Goal: Task Accomplishment & Management: Use online tool/utility

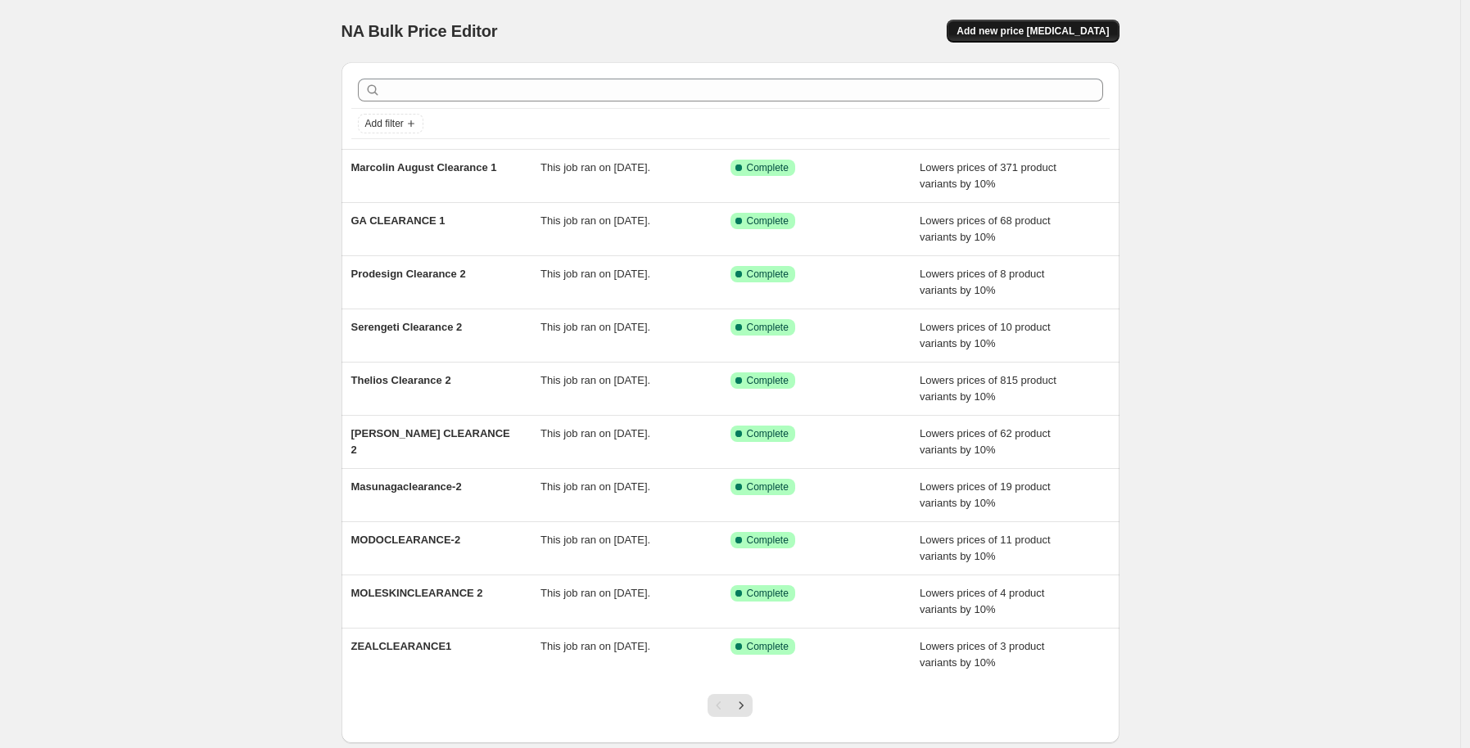
click at [1016, 27] on span "Add new price [MEDICAL_DATA]" at bounding box center [1033, 31] width 152 height 13
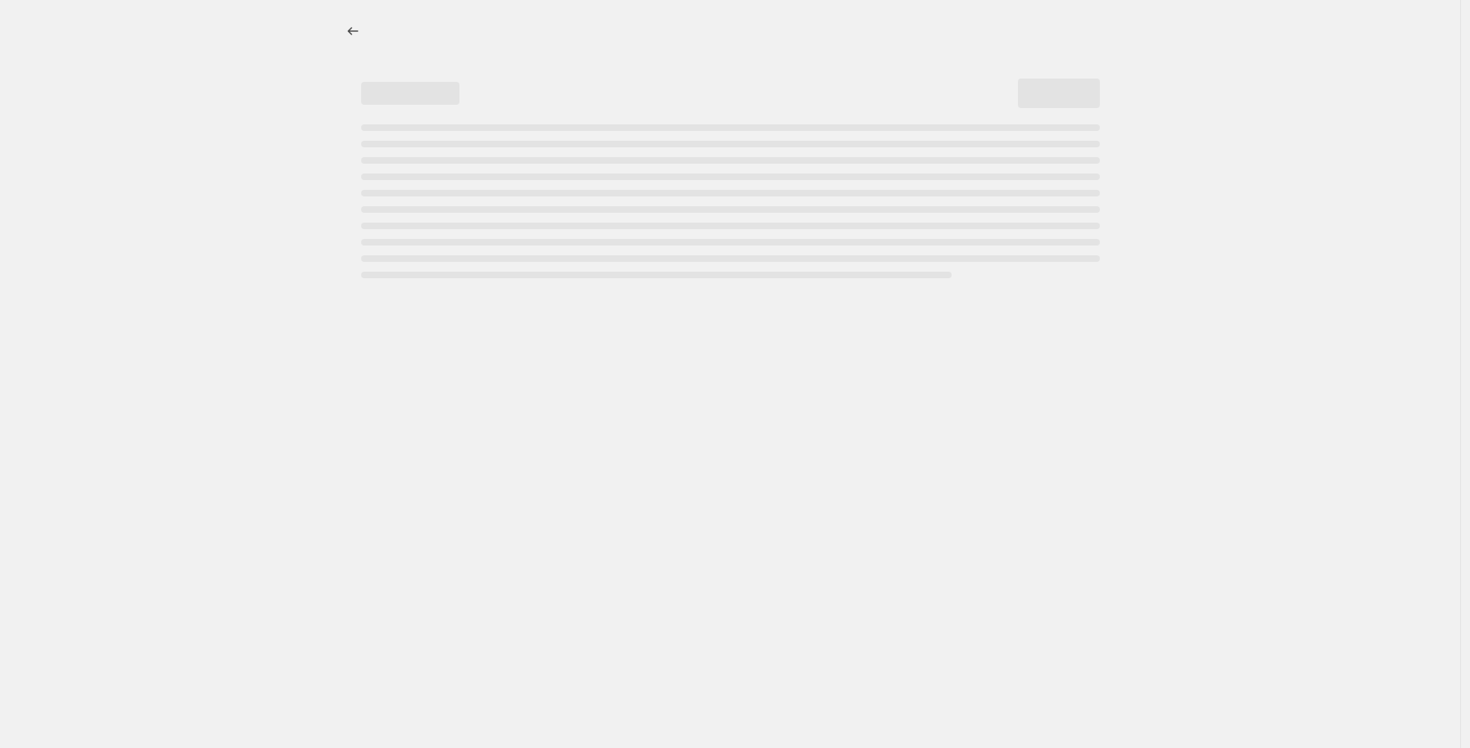
select select "percentage"
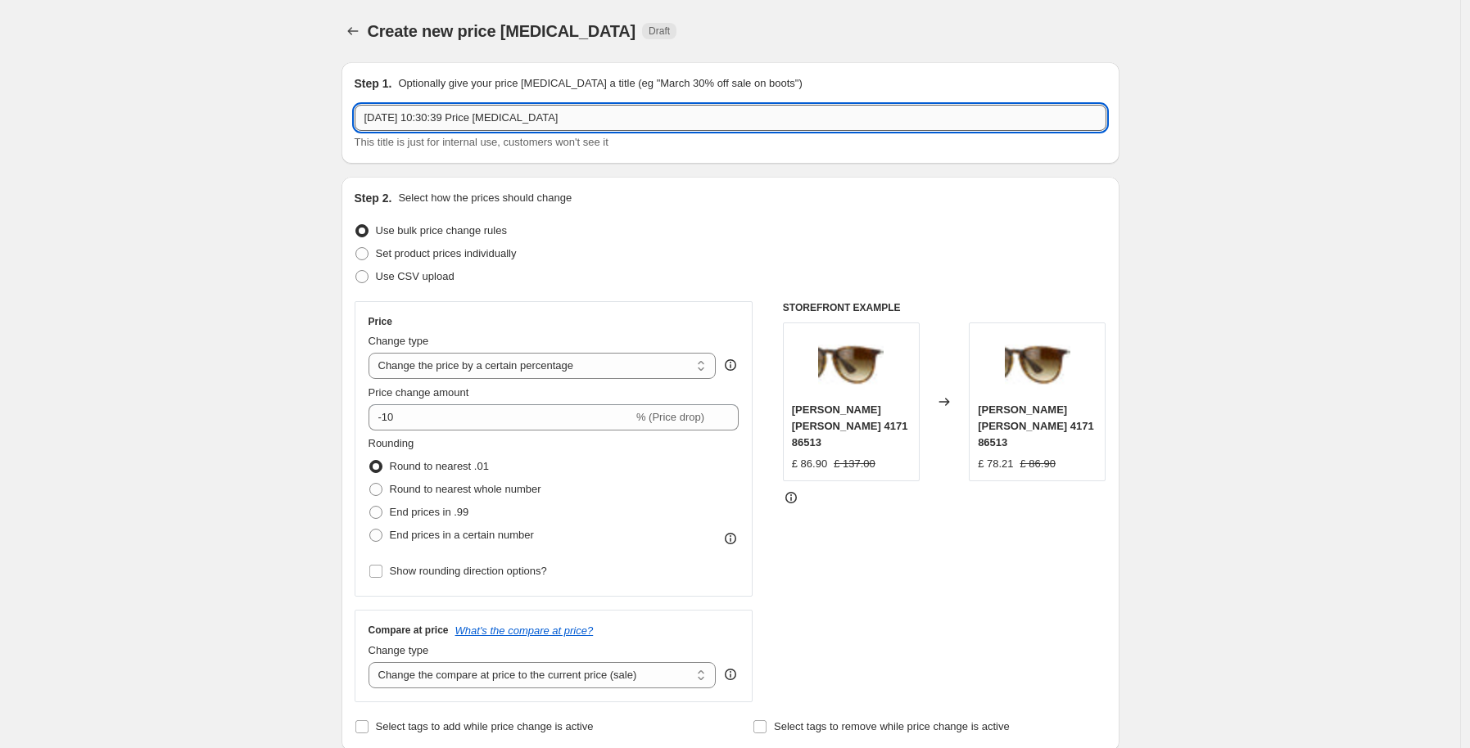
click at [451, 115] on input "[DATE] 10:30:39 Price [MEDICAL_DATA]" at bounding box center [731, 118] width 752 height 26
click at [451, 116] on input "[DATE] 10:30:39 Price [MEDICAL_DATA]" at bounding box center [731, 118] width 752 height 26
type input "d"
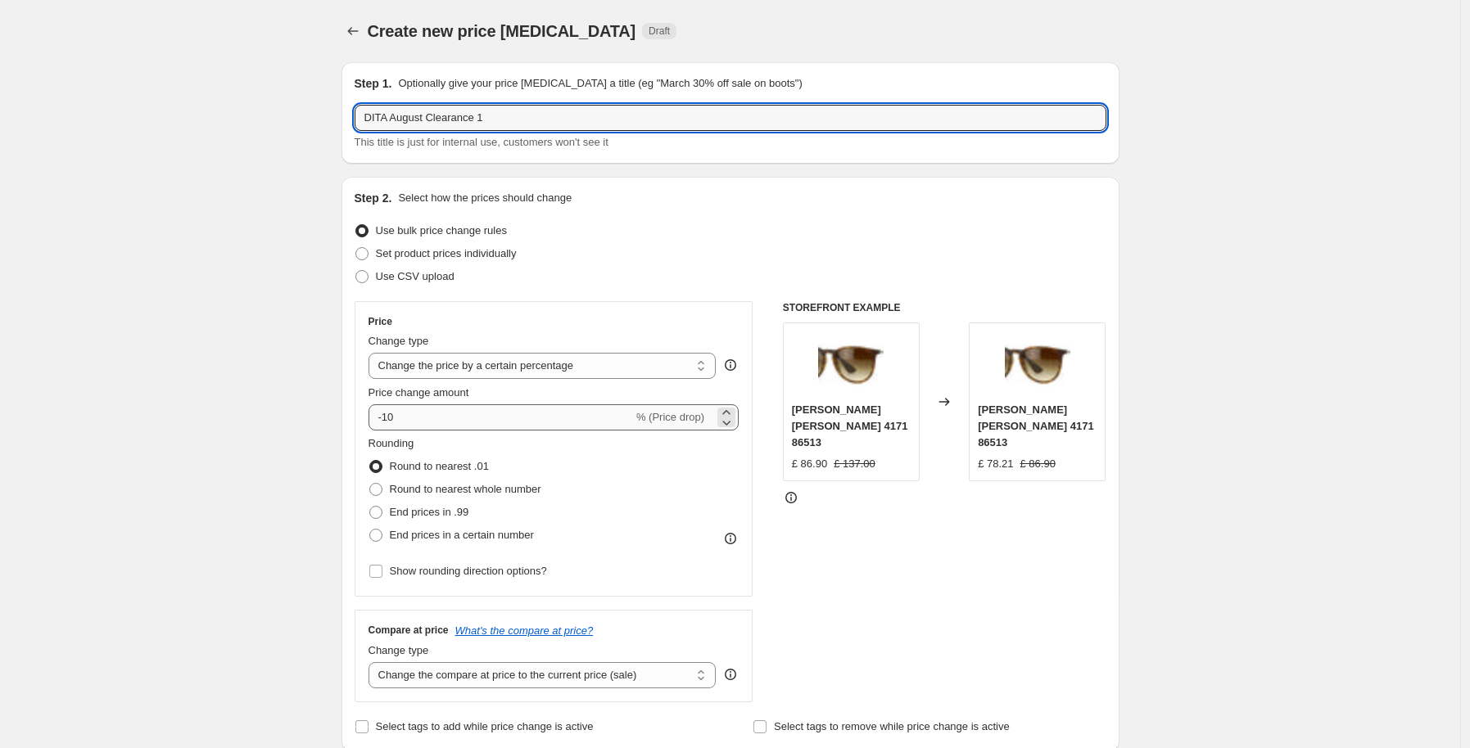
type input "DITA August Clearance 1"
click at [528, 416] on input "-10" at bounding box center [501, 418] width 265 height 26
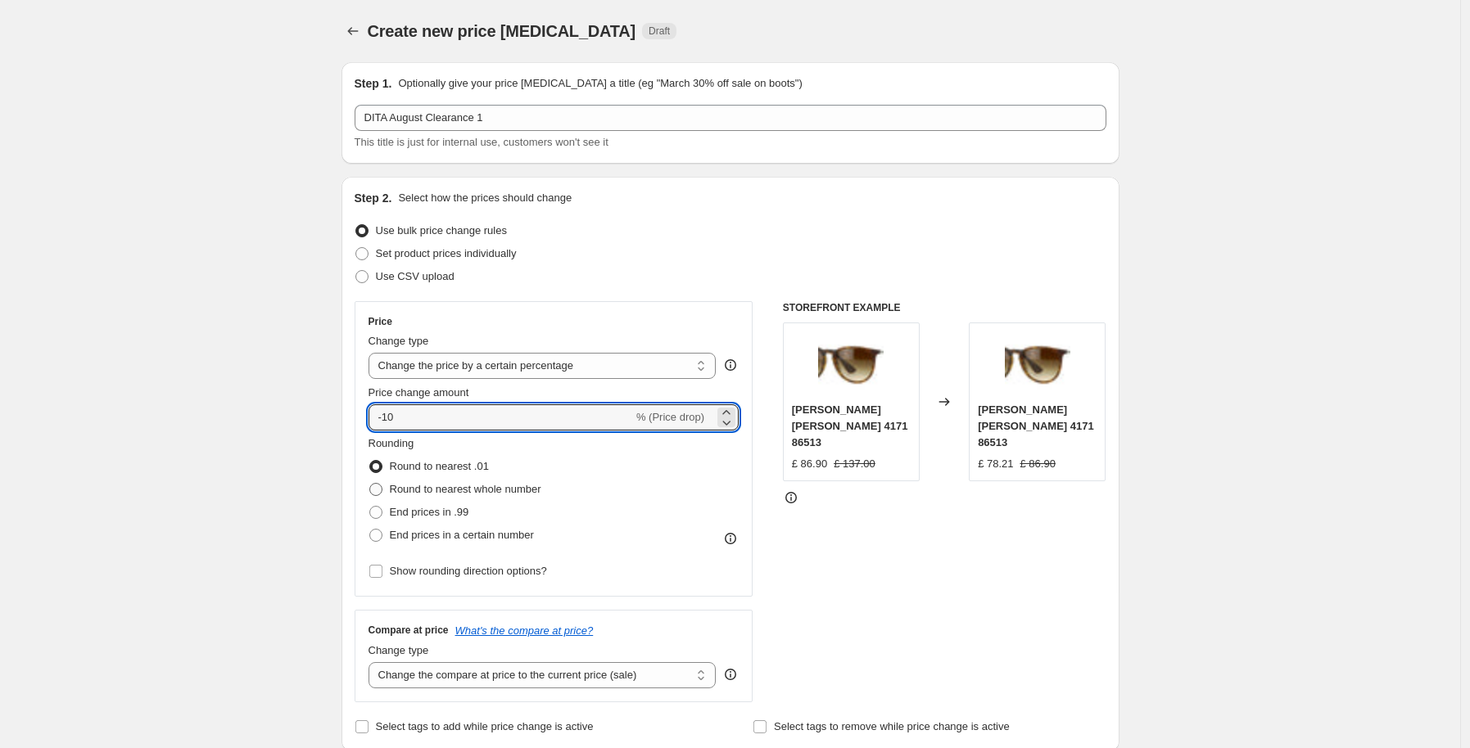
click at [491, 488] on span "Round to nearest whole number" at bounding box center [466, 489] width 152 height 12
click at [370, 484] on input "Round to nearest whole number" at bounding box center [369, 483] width 1 height 1
radio input "true"
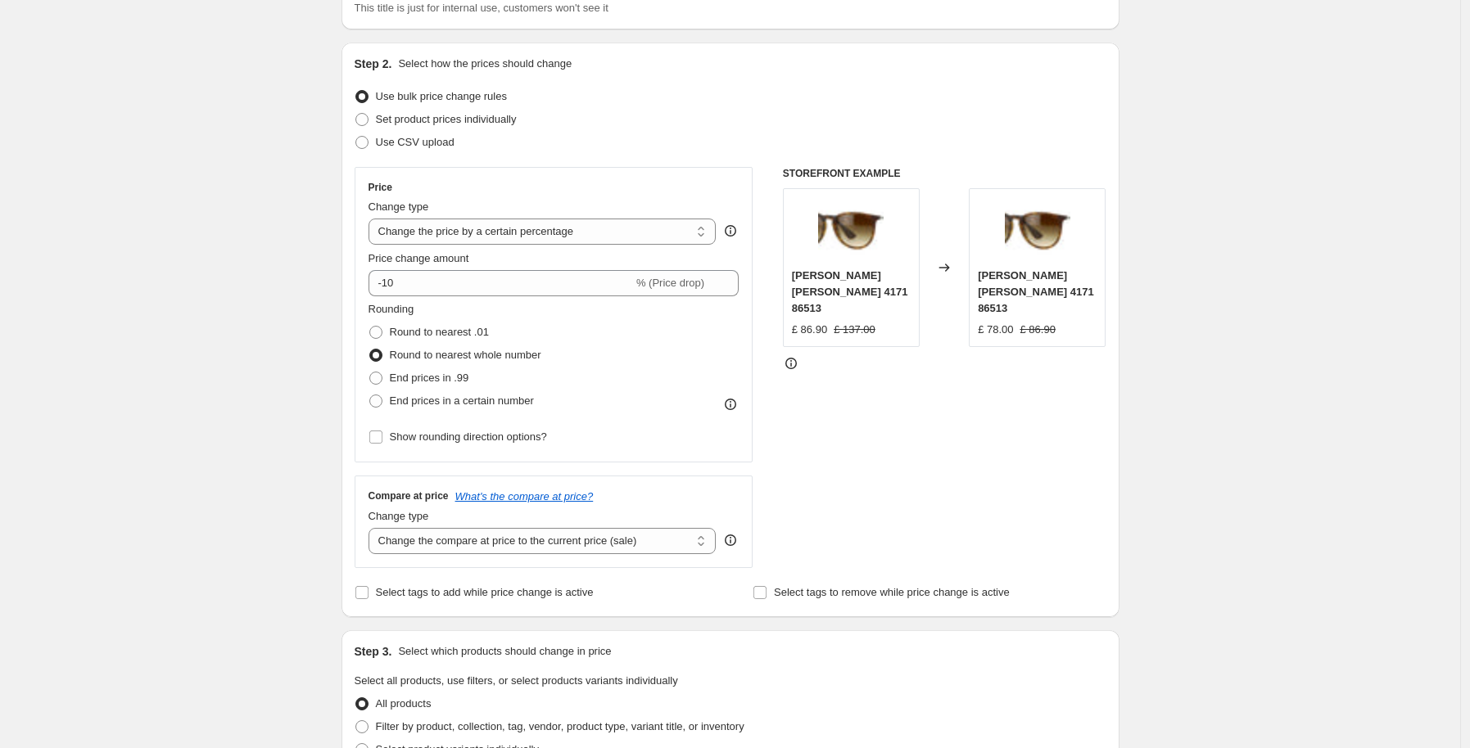
scroll to position [135, 0]
click at [661, 536] on select "Change the compare at price to the current price (sale) Change the compare at p…" at bounding box center [543, 540] width 348 height 26
select select "no_change"
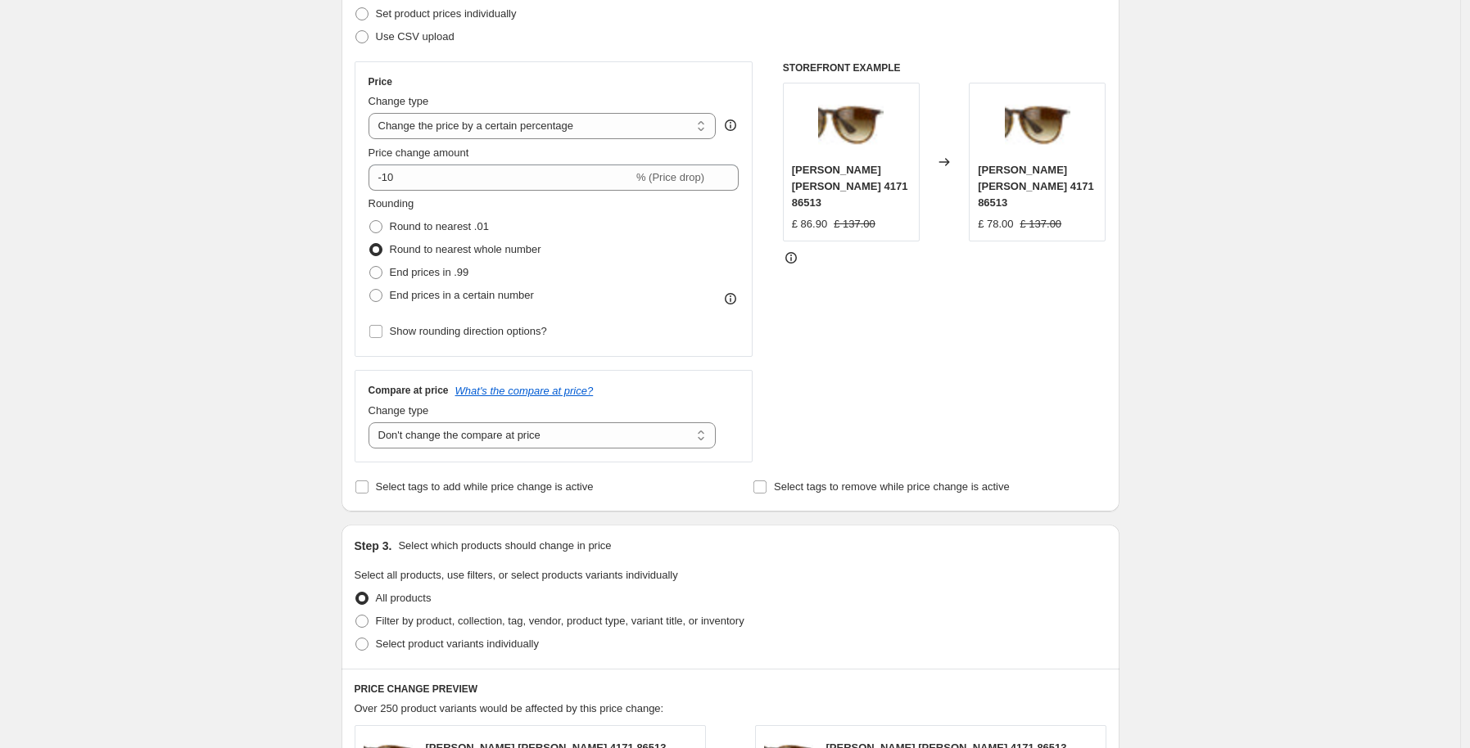
scroll to position [327, 0]
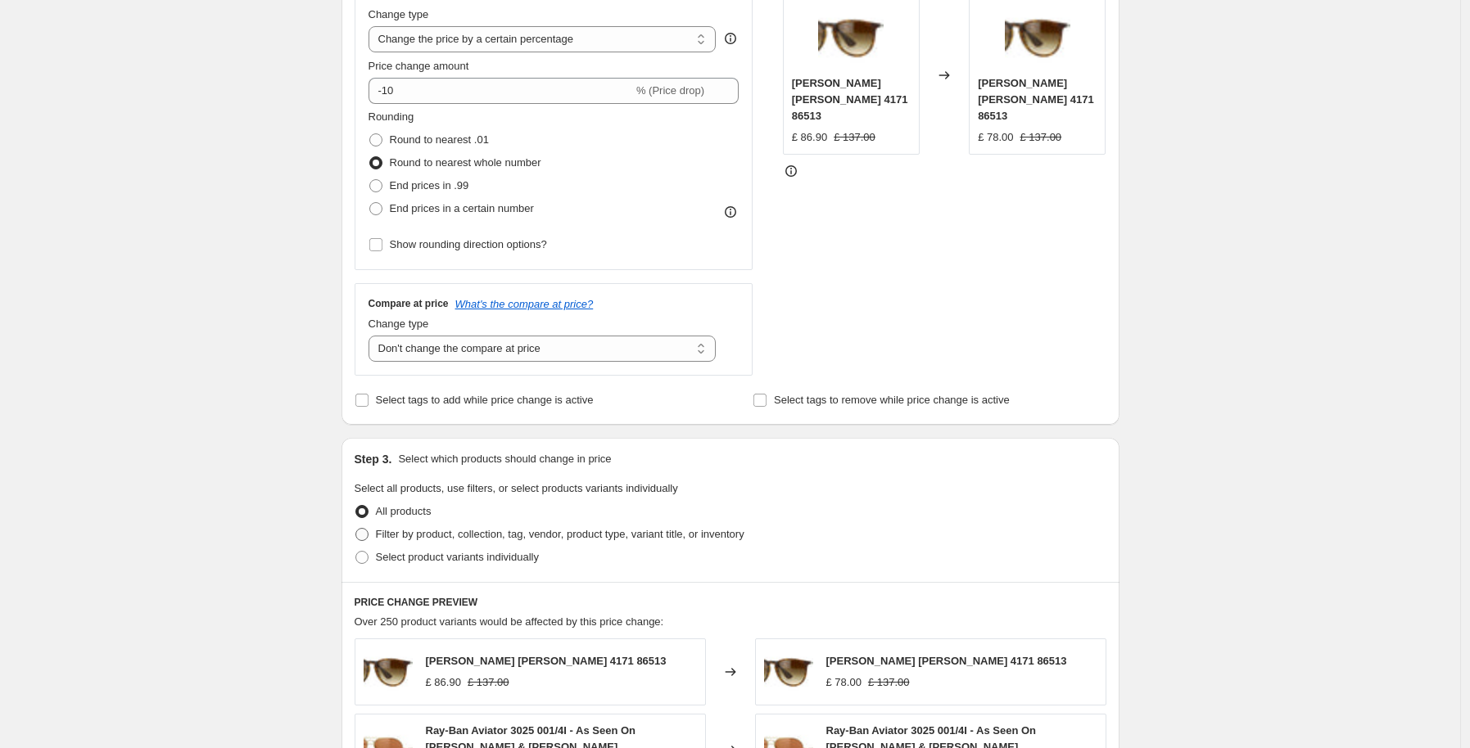
click at [469, 533] on span "Filter by product, collection, tag, vendor, product type, variant title, or inv…" at bounding box center [560, 534] width 369 height 12
click at [356, 529] on input "Filter by product, collection, tag, vendor, product type, variant title, or inv…" at bounding box center [355, 528] width 1 height 1
radio input "true"
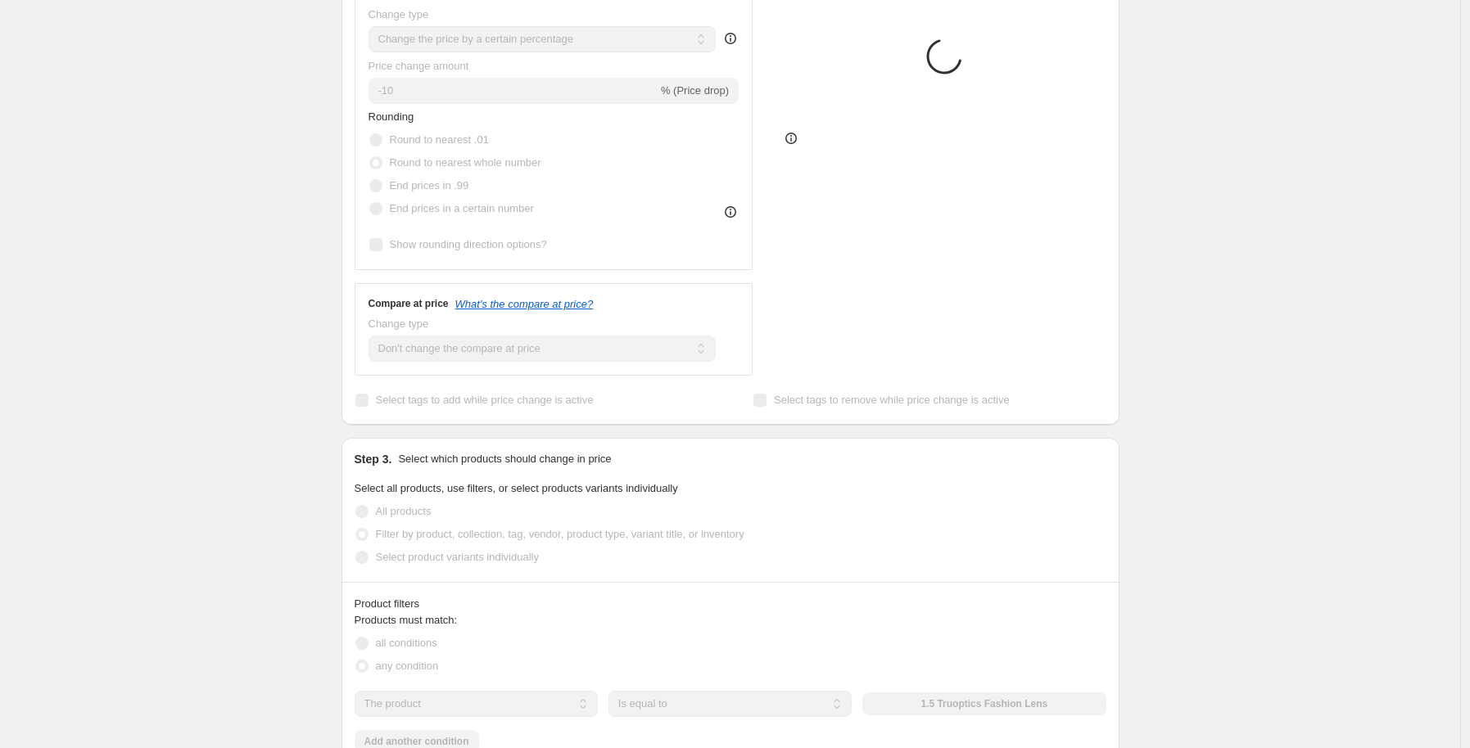
scroll to position [340, 0]
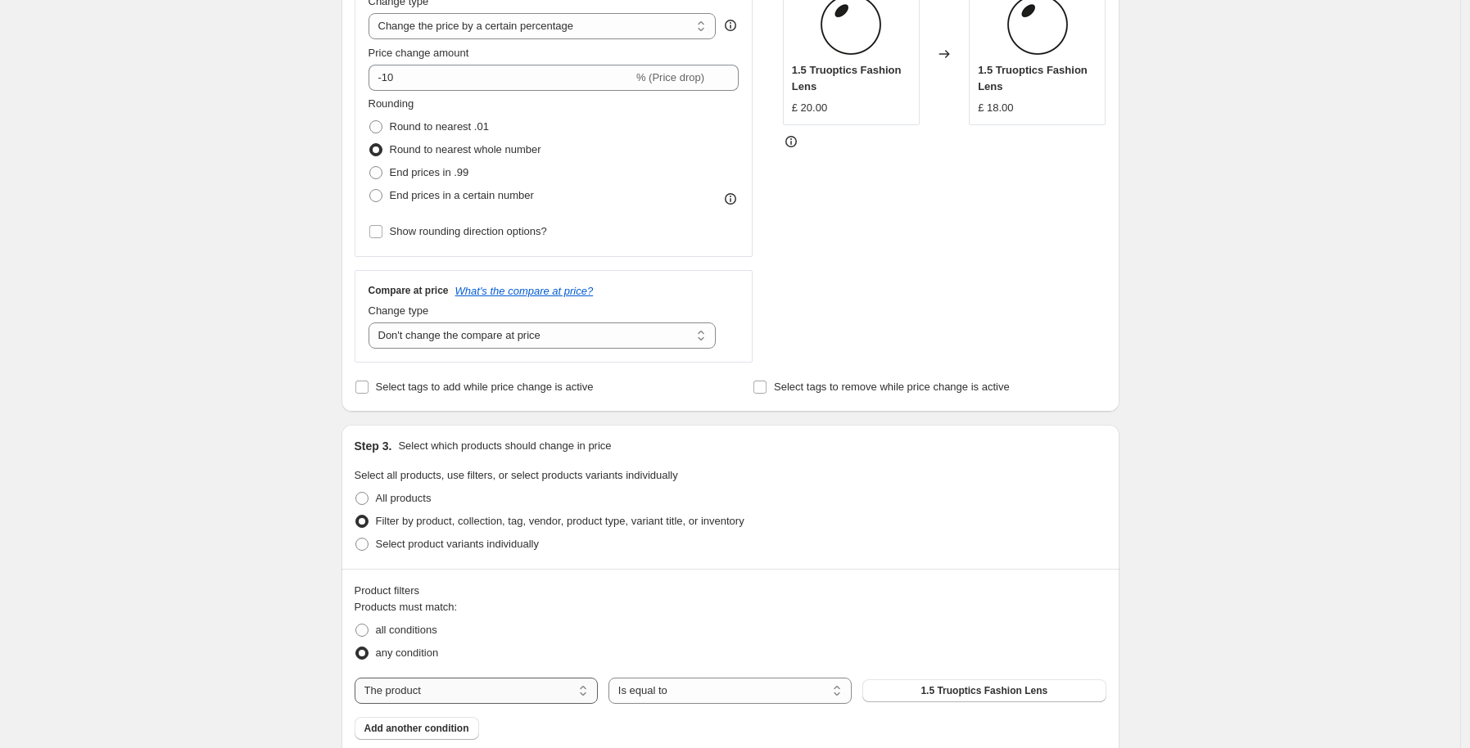
click at [504, 685] on select "The product The product's collection The product's tag The product's vendor The…" at bounding box center [476, 691] width 243 height 26
select select "tag"
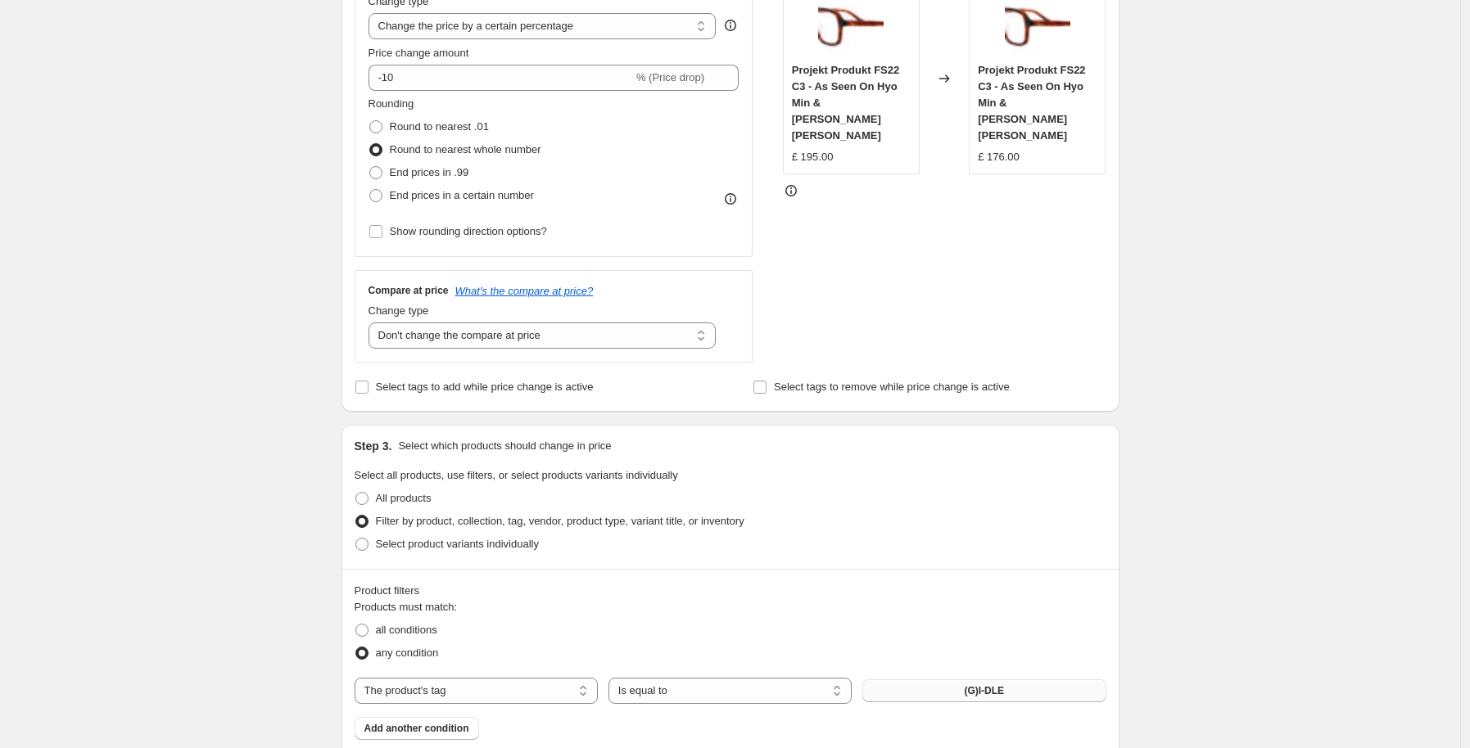
click at [974, 692] on span "(G)I-DLE" at bounding box center [984, 691] width 40 height 13
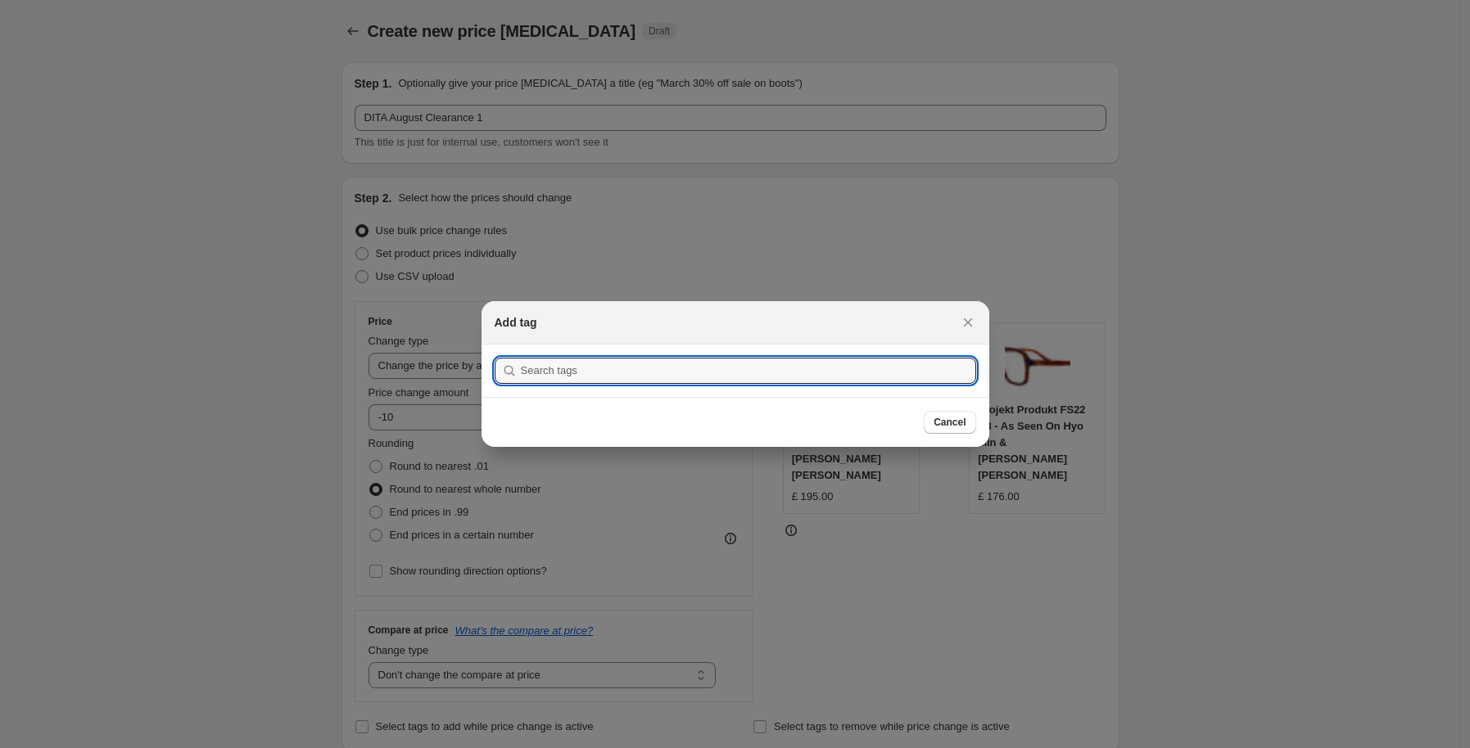
scroll to position [0, 0]
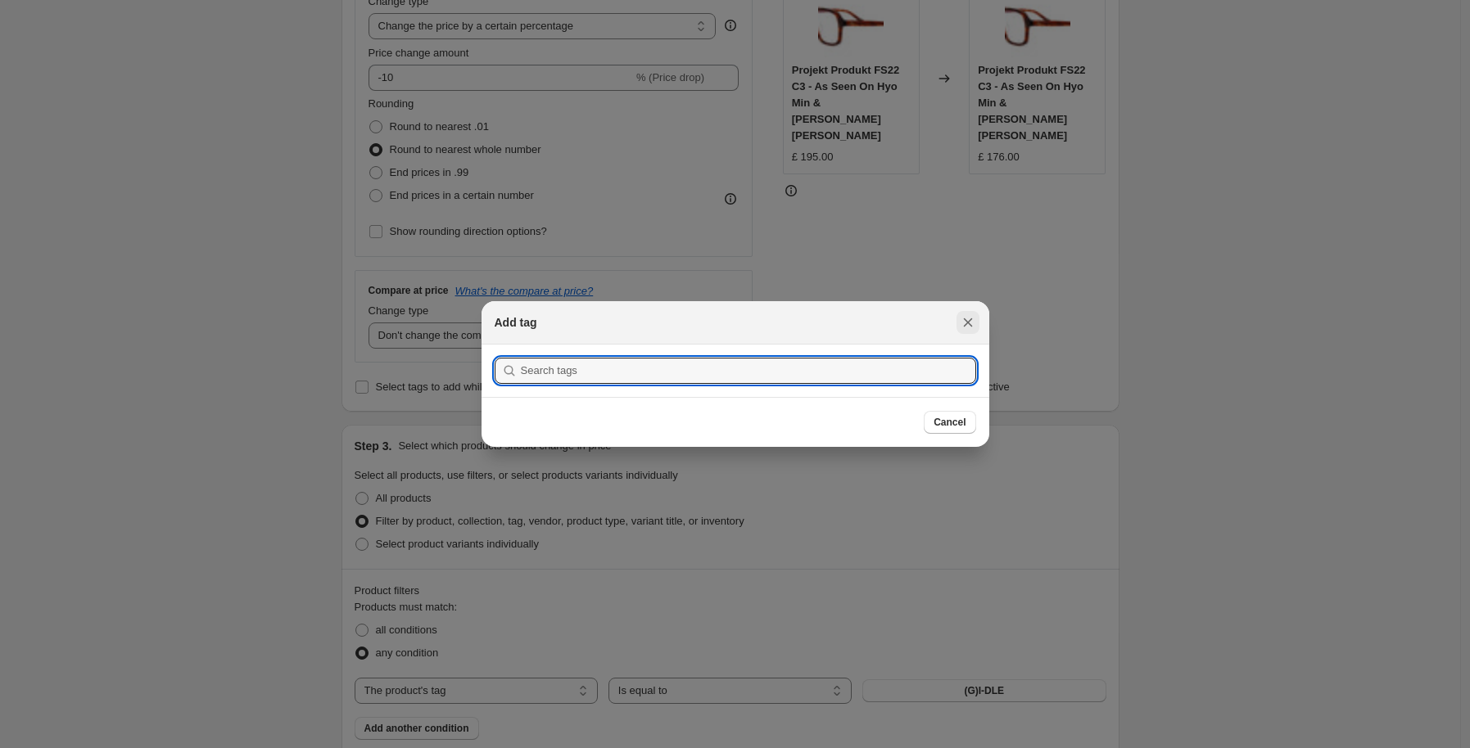
click at [961, 329] on icon "Close" at bounding box center [968, 322] width 16 height 16
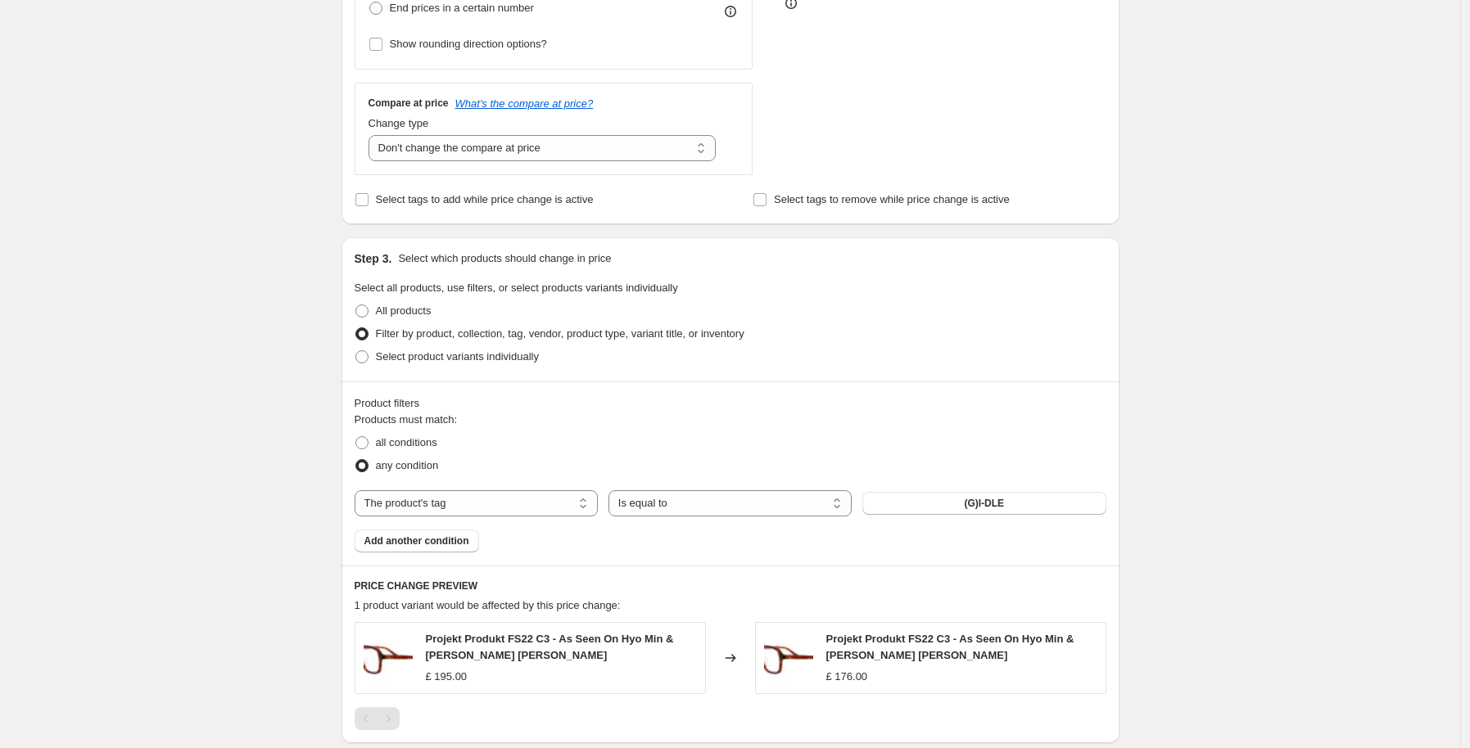
scroll to position [642, 0]
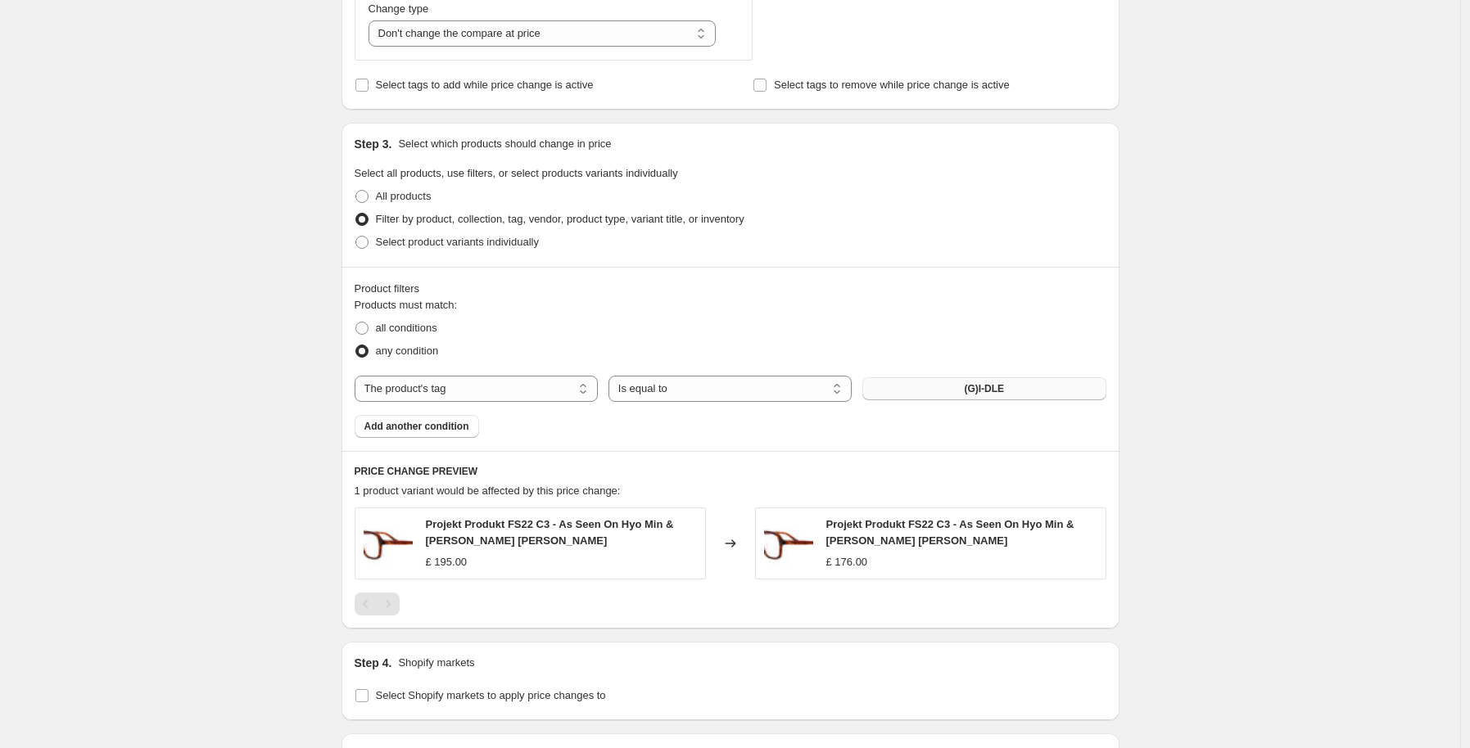
click at [973, 385] on span "(G)I-DLE" at bounding box center [984, 388] width 40 height 13
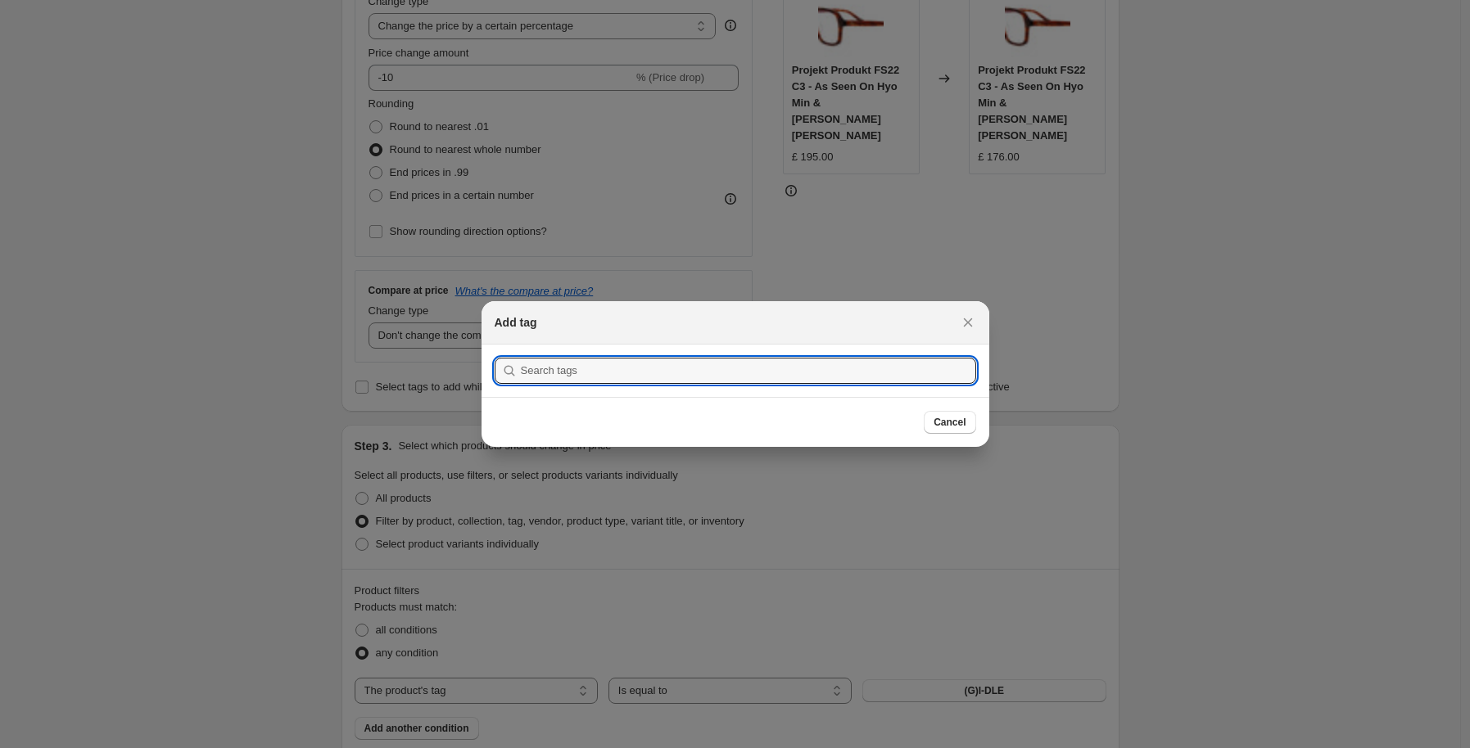
scroll to position [0, 0]
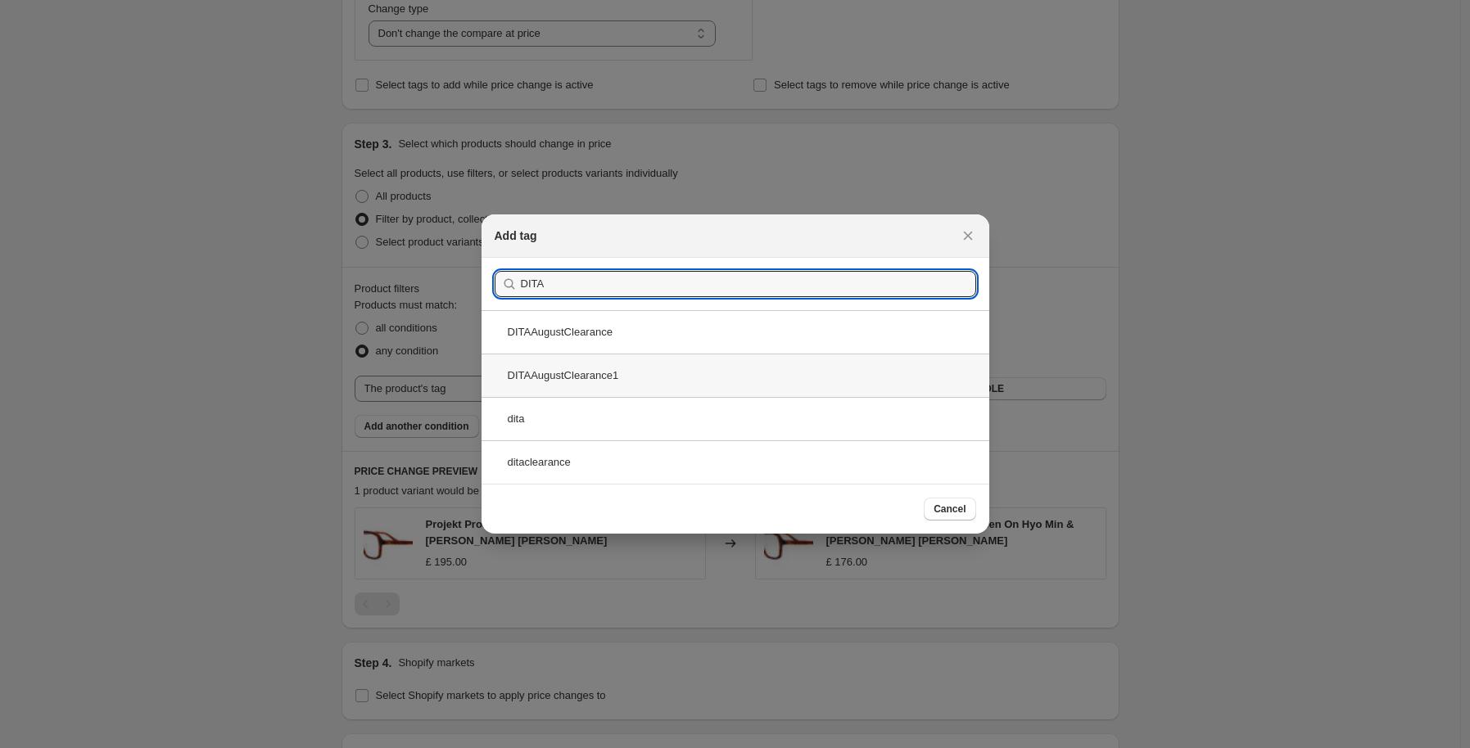
type input "DITA"
click at [821, 378] on div "DITAAugustClearance1" at bounding box center [736, 375] width 508 height 43
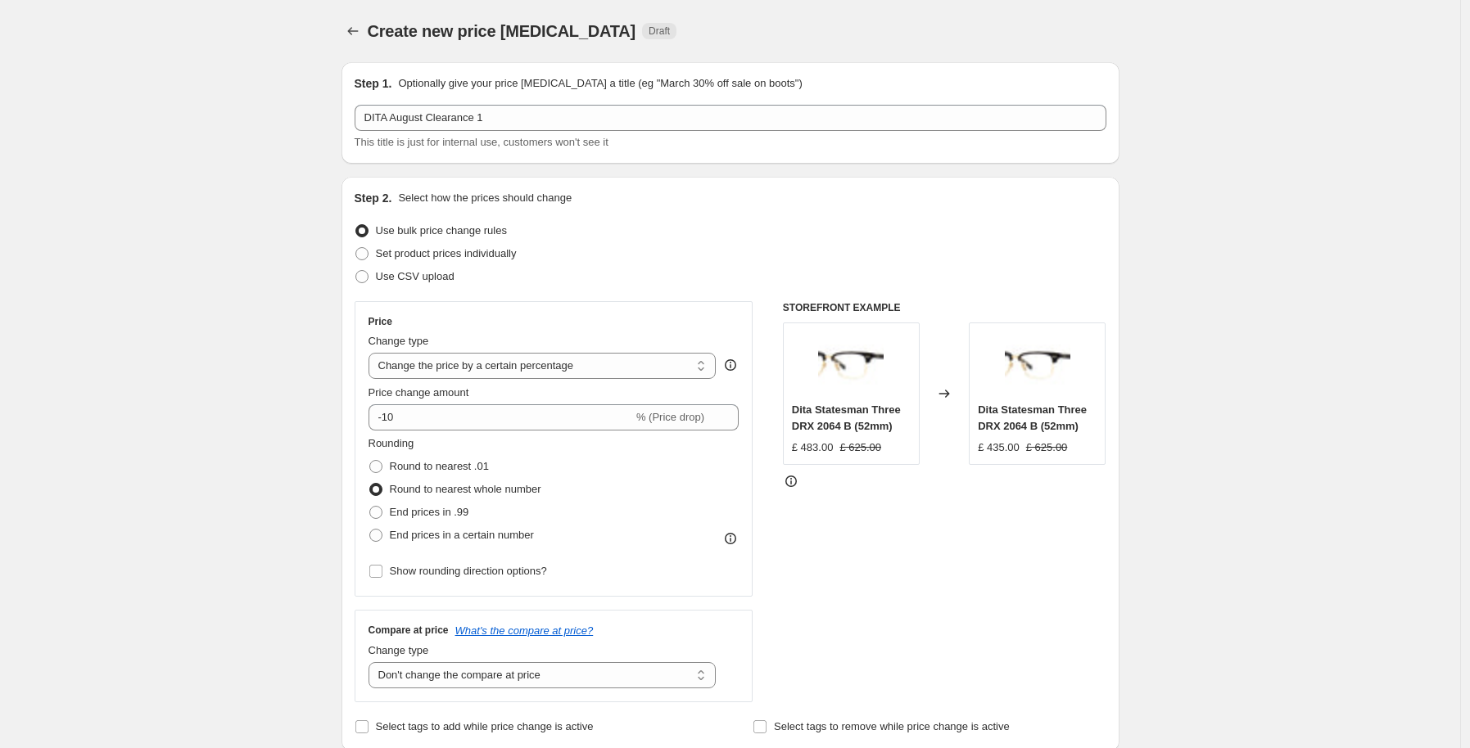
scroll to position [1169, 0]
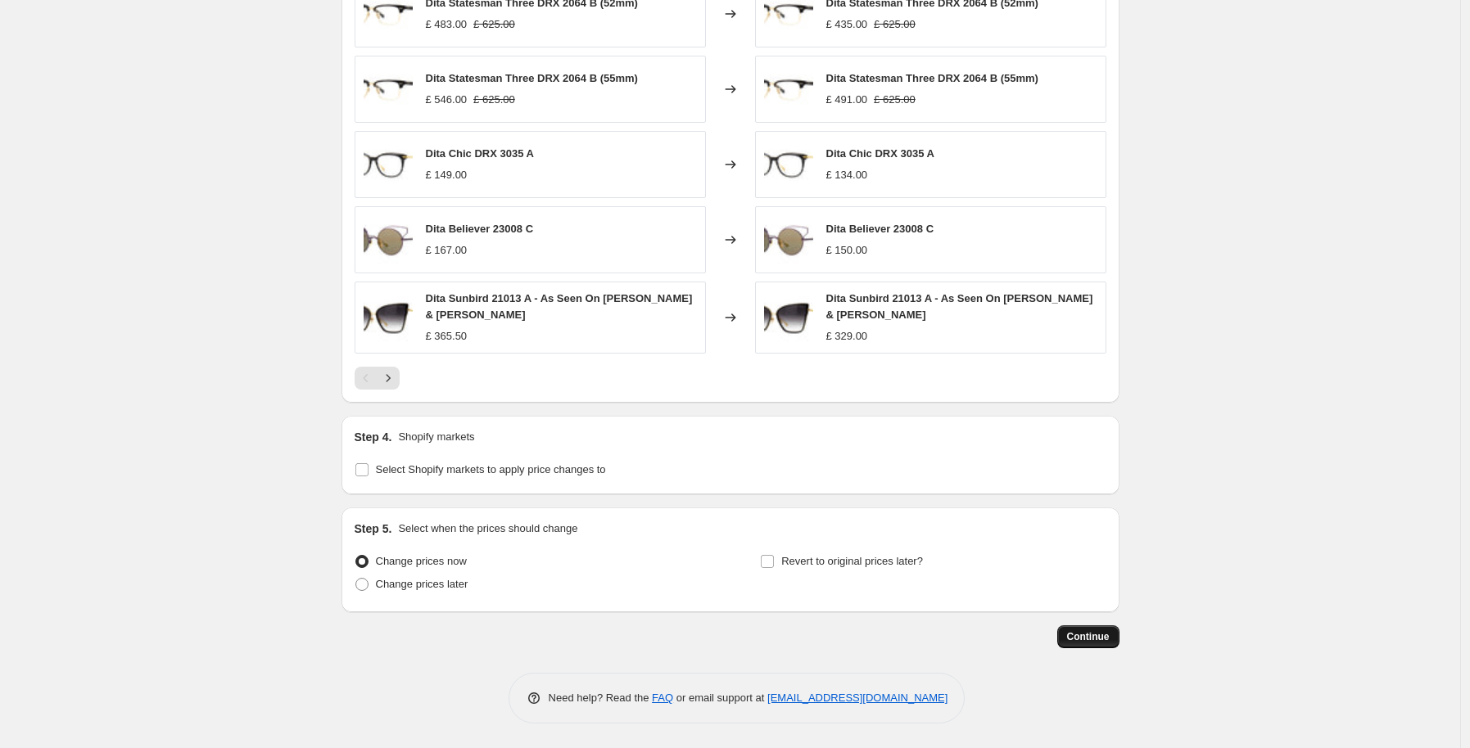
click at [1100, 628] on button "Continue" at bounding box center [1088, 637] width 62 height 23
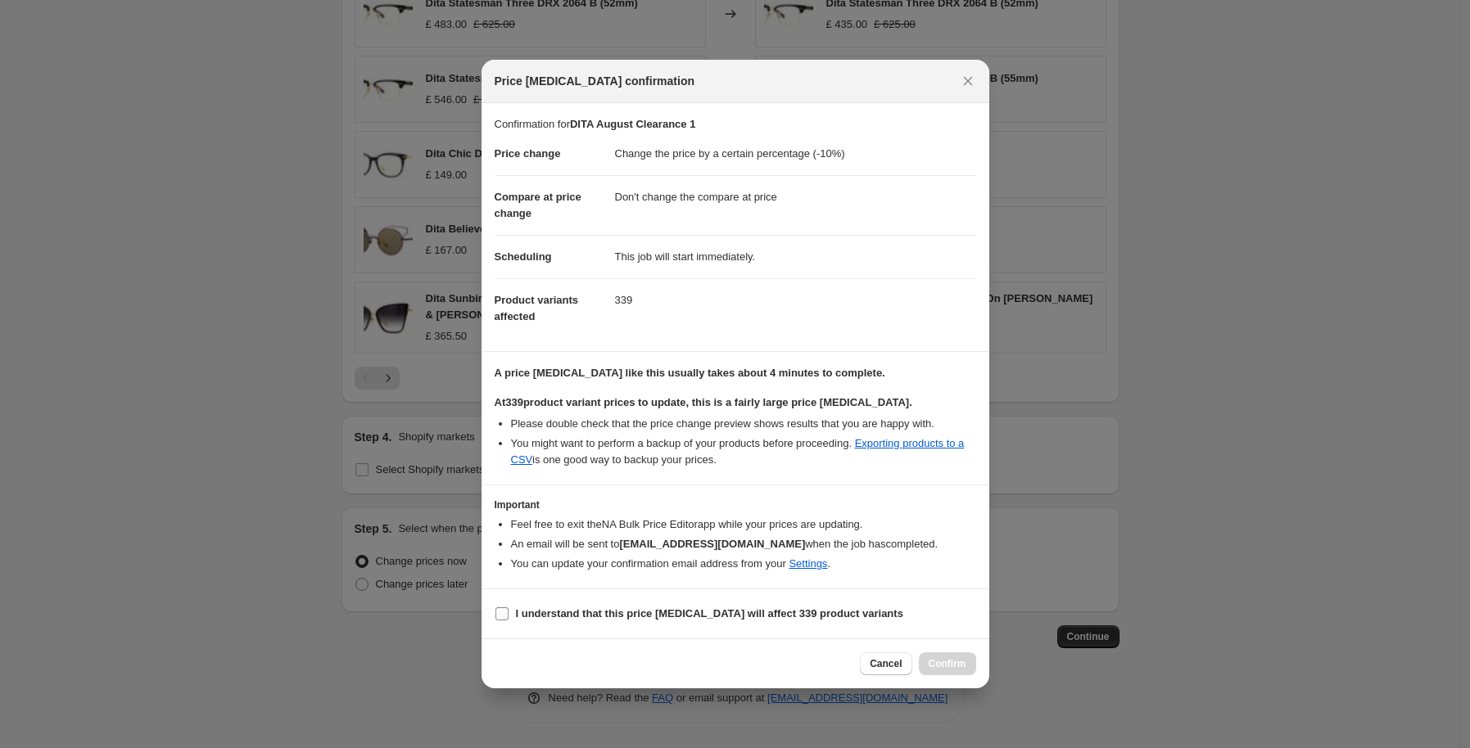
click at [513, 613] on label "I understand that this price [MEDICAL_DATA] will affect 339 product variants" at bounding box center [699, 614] width 409 height 23
click at [509, 613] on input "I understand that this price [MEDICAL_DATA] will affect 339 product variants" at bounding box center [501, 614] width 13 height 13
checkbox input "true"
click at [951, 661] on span "Confirm" at bounding box center [948, 664] width 38 height 13
